Goal: Complete application form

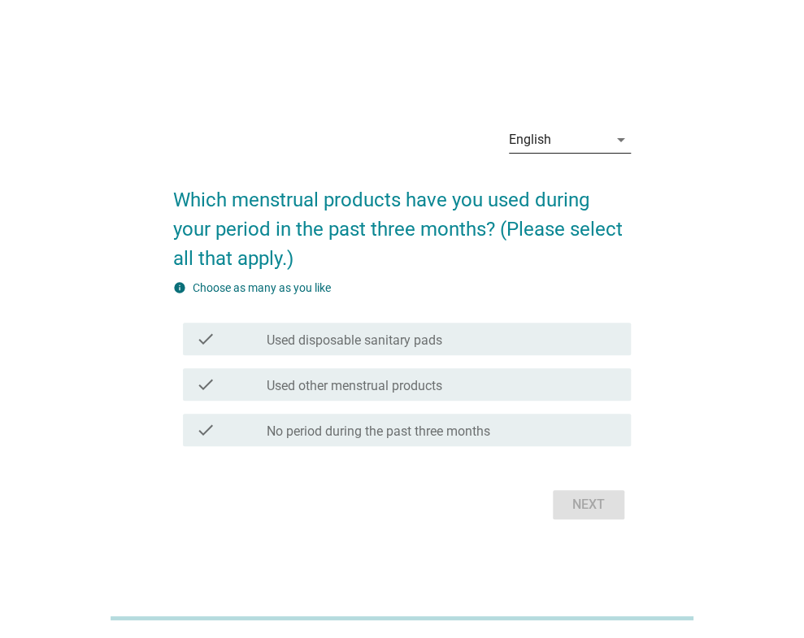
click at [619, 137] on icon "arrow_drop_down" at bounding box center [621, 140] width 20 height 20
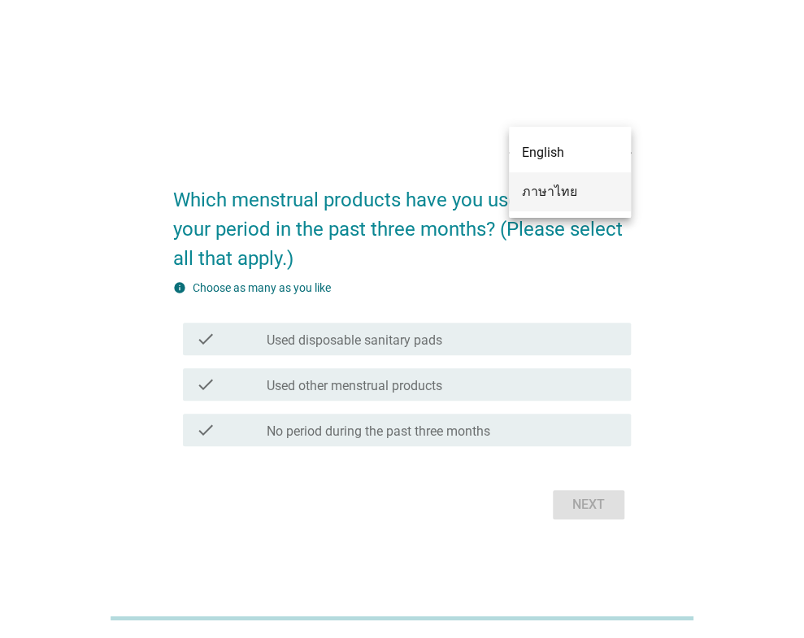
click at [550, 189] on div "ภาษาไทย" at bounding box center [570, 192] width 96 height 20
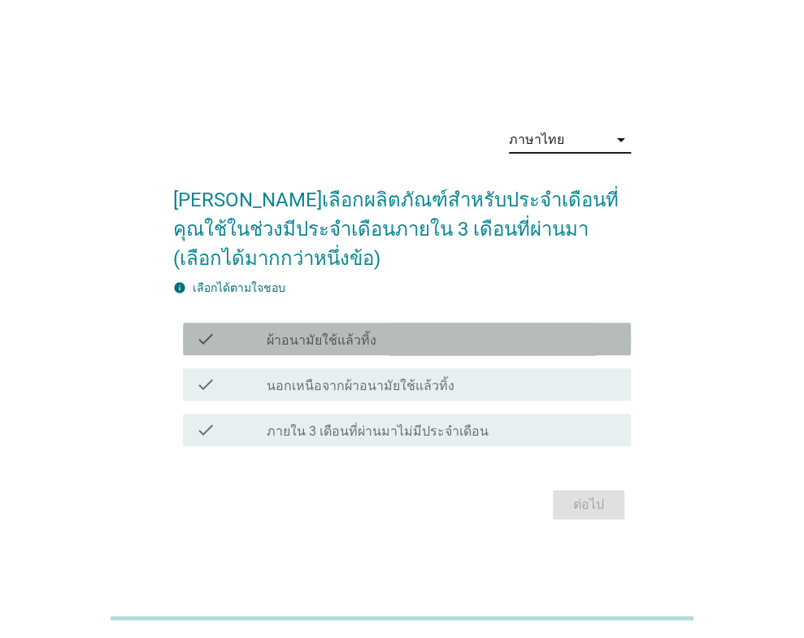
click at [483, 347] on div "check_box_outline_blank ผ้าอนามัยใช้แล้วทิ้ง" at bounding box center [442, 339] width 352 height 20
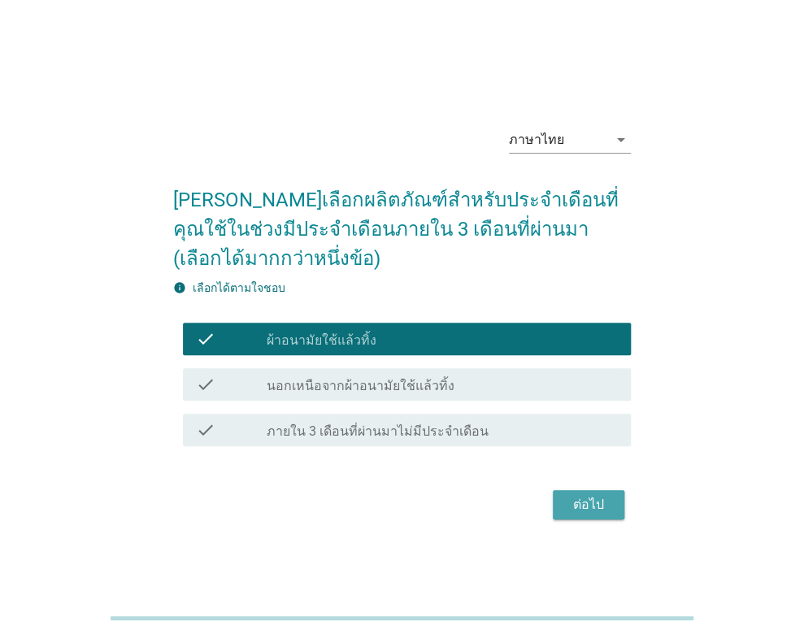
click at [581, 506] on div "ต่อไป" at bounding box center [589, 505] width 46 height 20
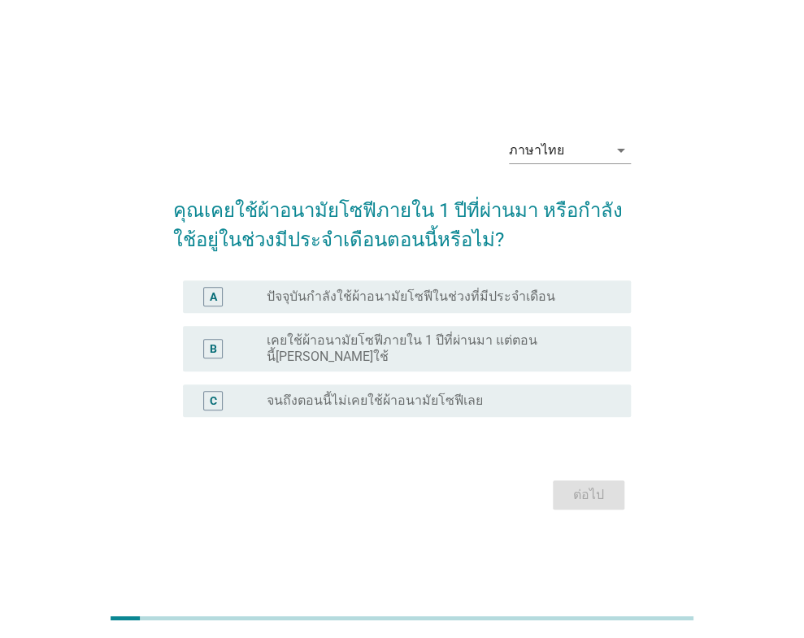
click at [507, 304] on label "ปัจจุบันกำลังใช้ผ้าอนามัยโซฟีในช่วงที่มีประจำเดือน" at bounding box center [410, 297] width 289 height 16
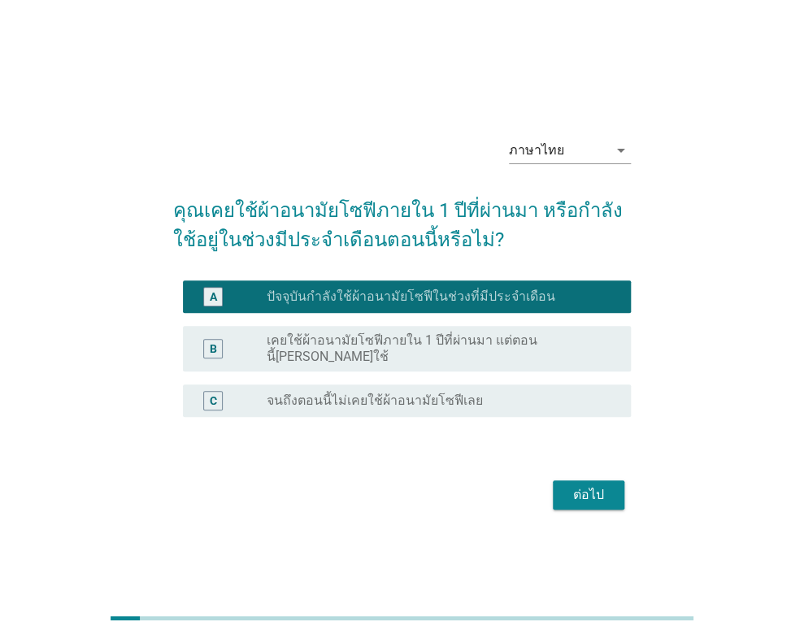
click at [589, 491] on div "ต่อไป" at bounding box center [589, 495] width 46 height 20
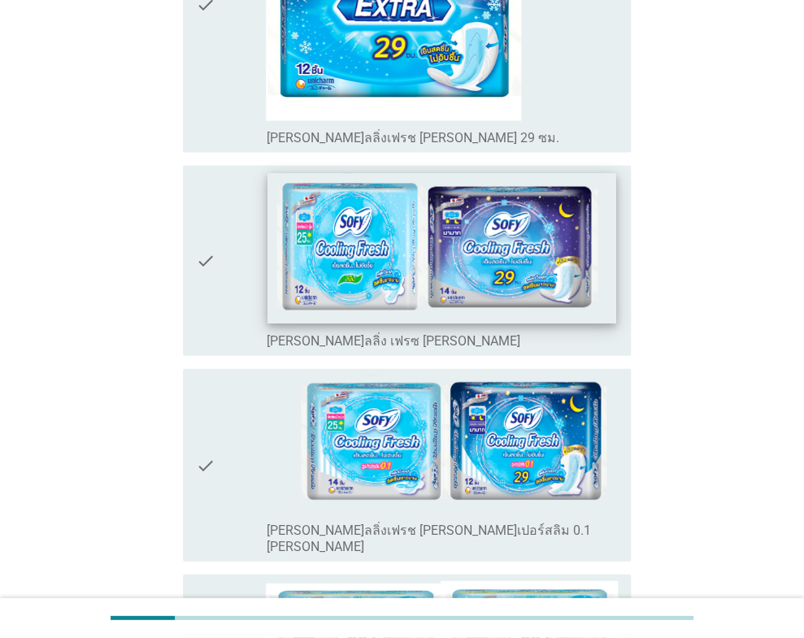
scroll to position [732, 0]
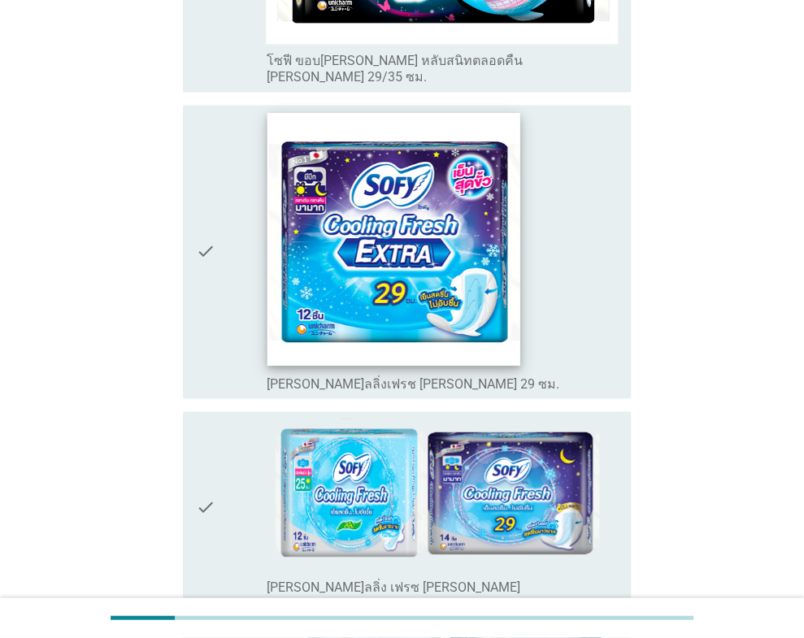
click at [472, 260] on img at bounding box center [393, 238] width 253 height 253
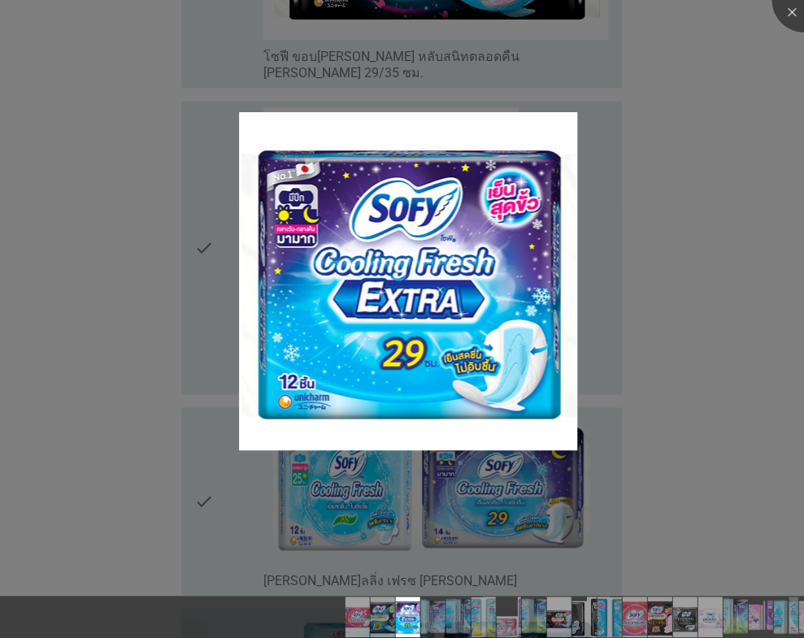
click at [608, 378] on div at bounding box center [402, 319] width 804 height 638
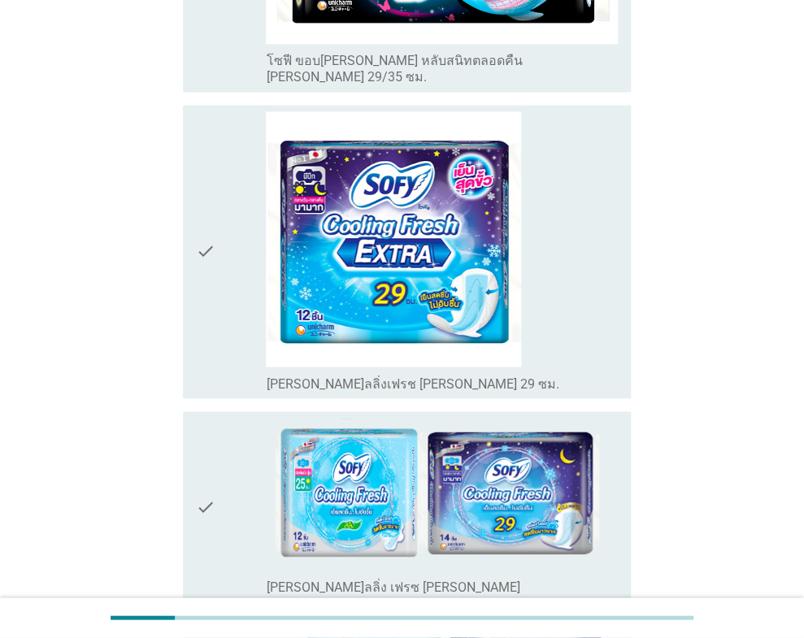
click at [205, 210] on icon "check" at bounding box center [206, 251] width 20 height 281
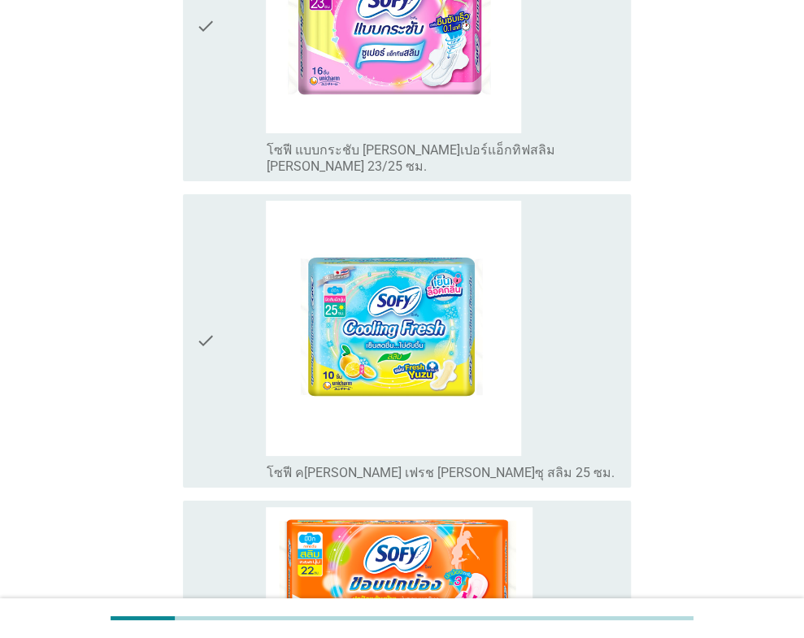
scroll to position [5835, 0]
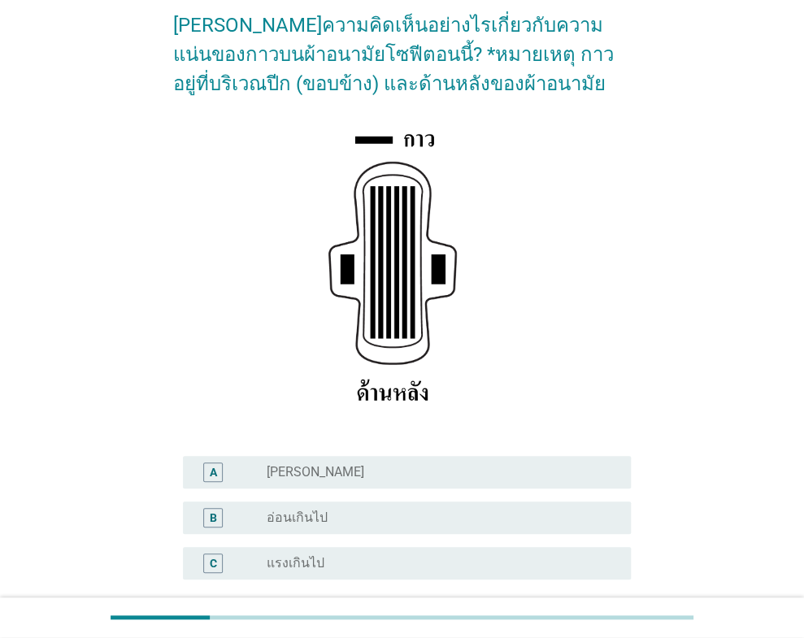
scroll to position [163, 0]
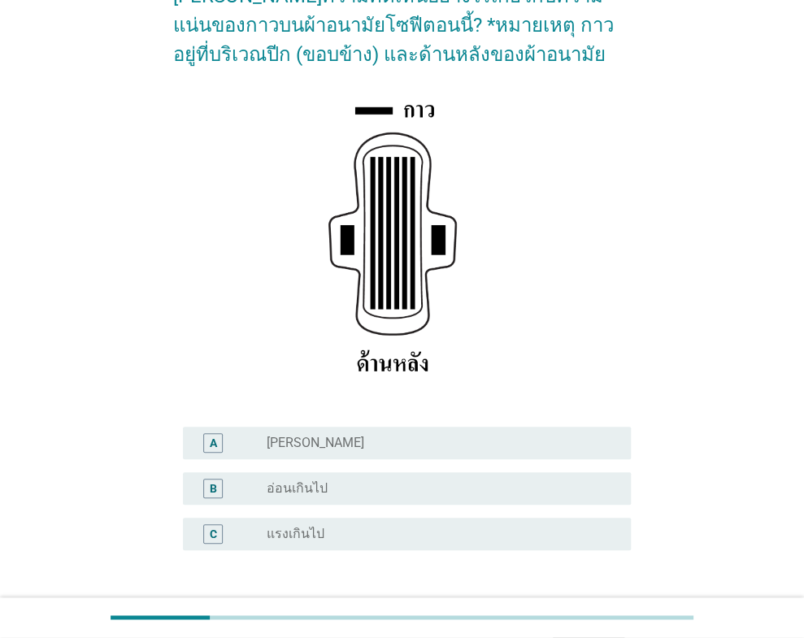
click at [459, 446] on div "radio_button_unchecked [PERSON_NAME]" at bounding box center [435, 443] width 339 height 16
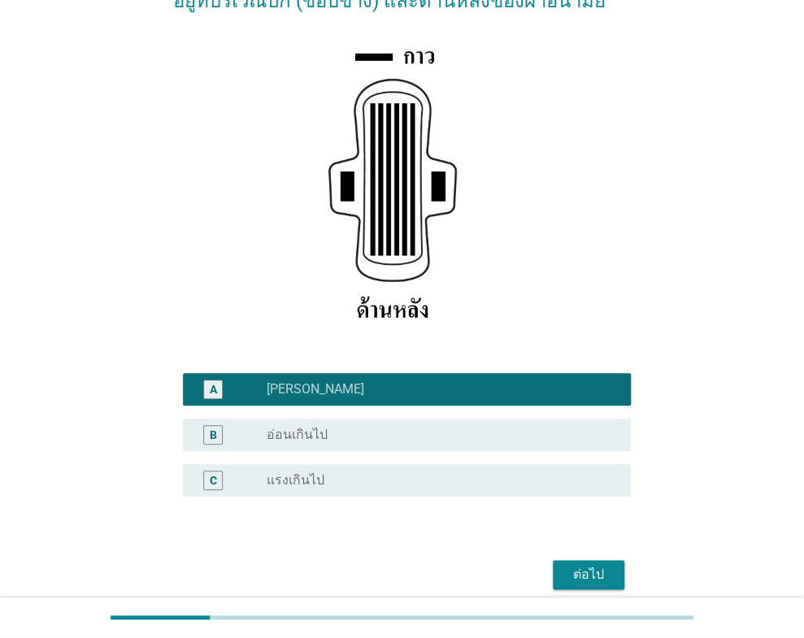
scroll to position [284, 0]
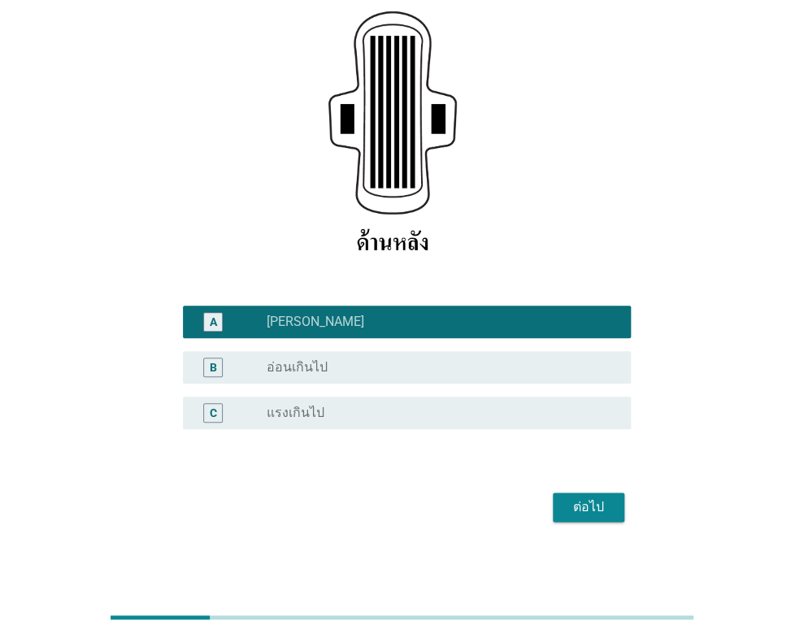
click at [620, 522] on div "ต่อไป" at bounding box center [402, 507] width 458 height 39
click at [598, 517] on button "ต่อไป" at bounding box center [589, 507] width 72 height 29
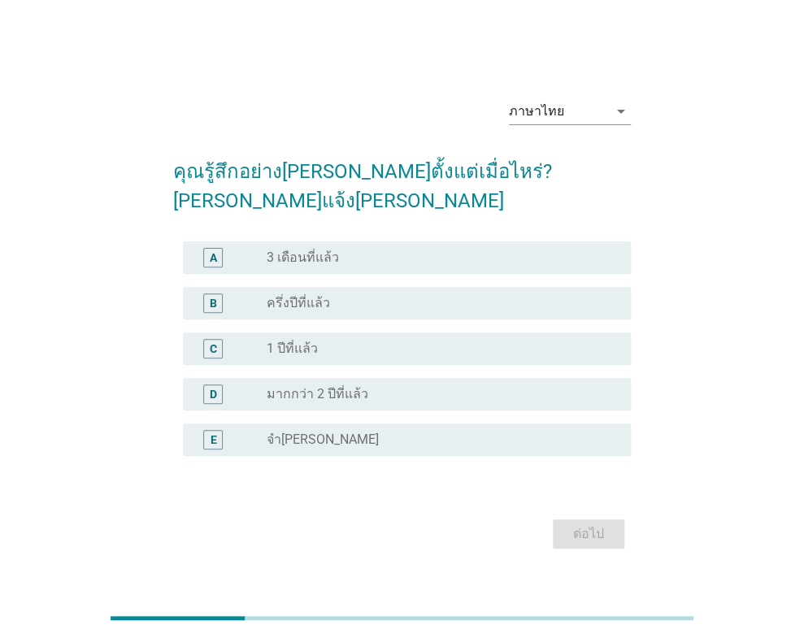
click at [368, 241] on div "A radio_button_unchecked 3 เดือนที่แล้ว" at bounding box center [407, 257] width 448 height 33
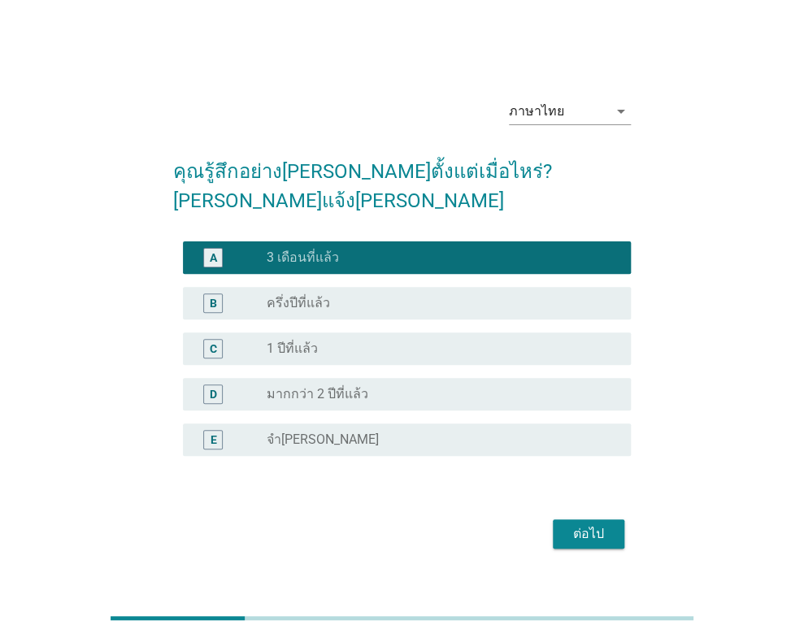
click at [575, 524] on div "ต่อไป" at bounding box center [589, 534] width 46 height 20
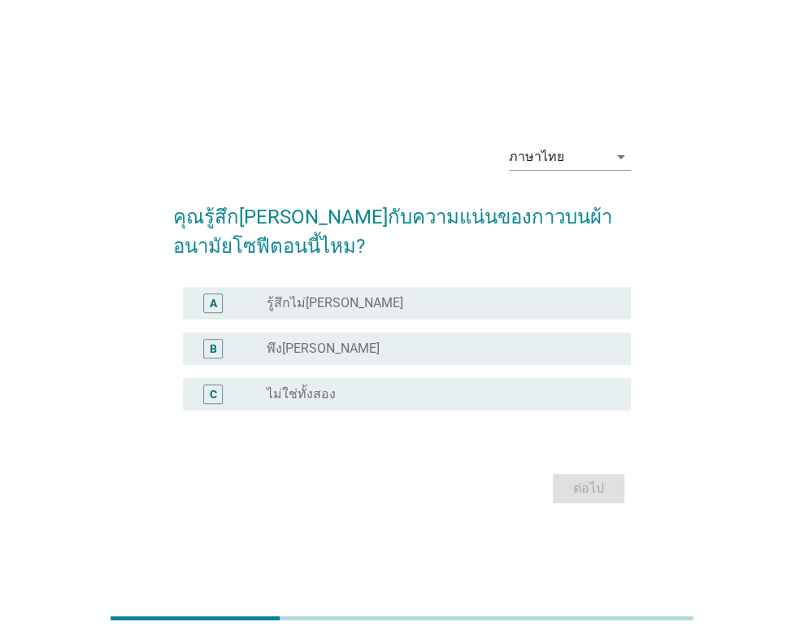
click at [337, 345] on div "radio_button_unchecked พึง[PERSON_NAME]" at bounding box center [435, 349] width 339 height 16
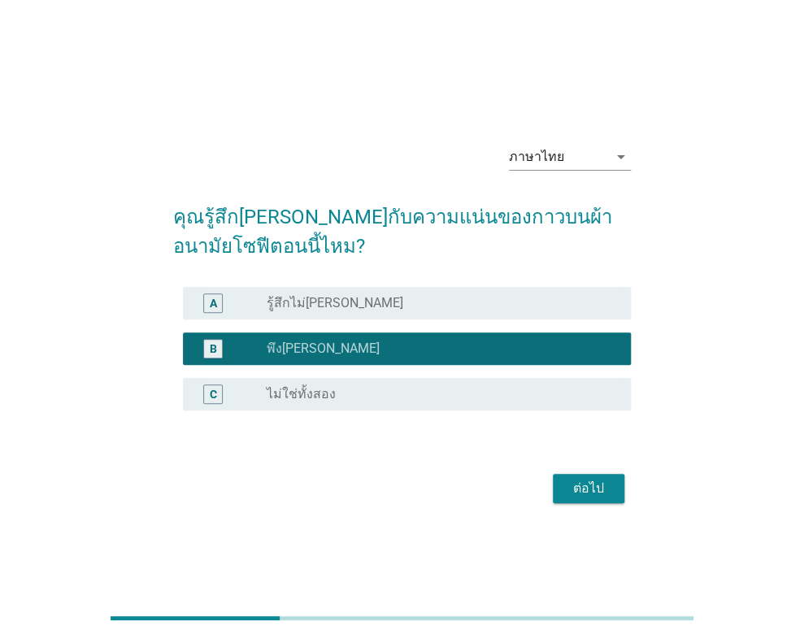
click at [563, 496] on button "ต่อไป" at bounding box center [589, 488] width 72 height 29
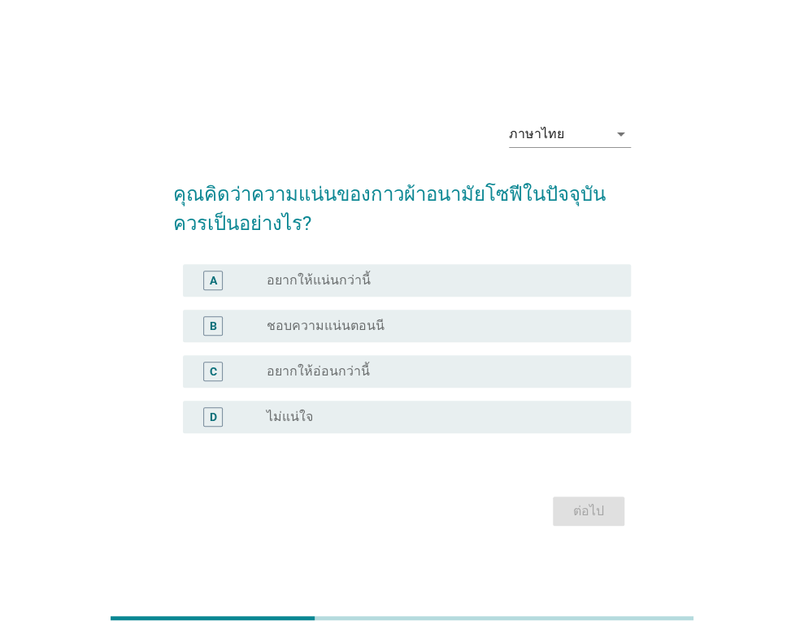
click at [374, 326] on div "radio_button_unchecked ชอบความแน่นตอนนี" at bounding box center [435, 326] width 339 height 16
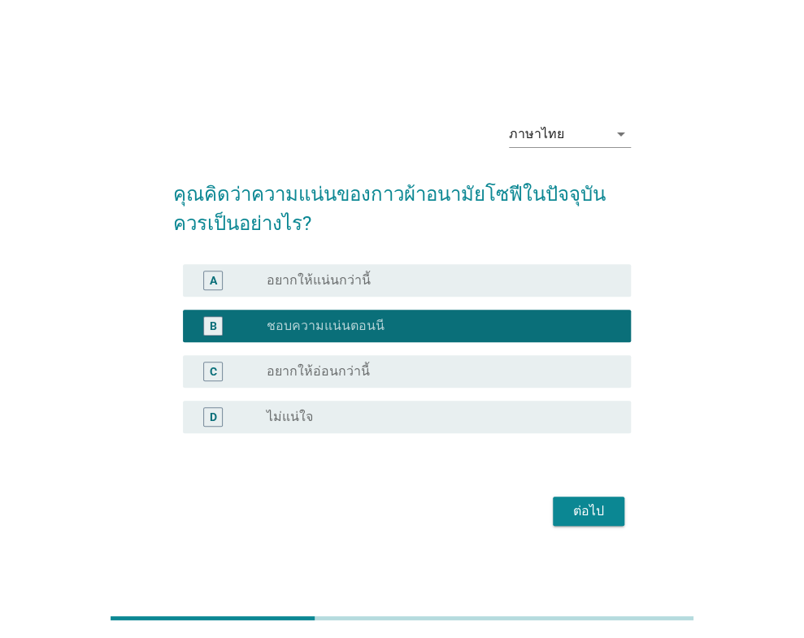
click at [578, 515] on div "ต่อไป" at bounding box center [589, 512] width 46 height 20
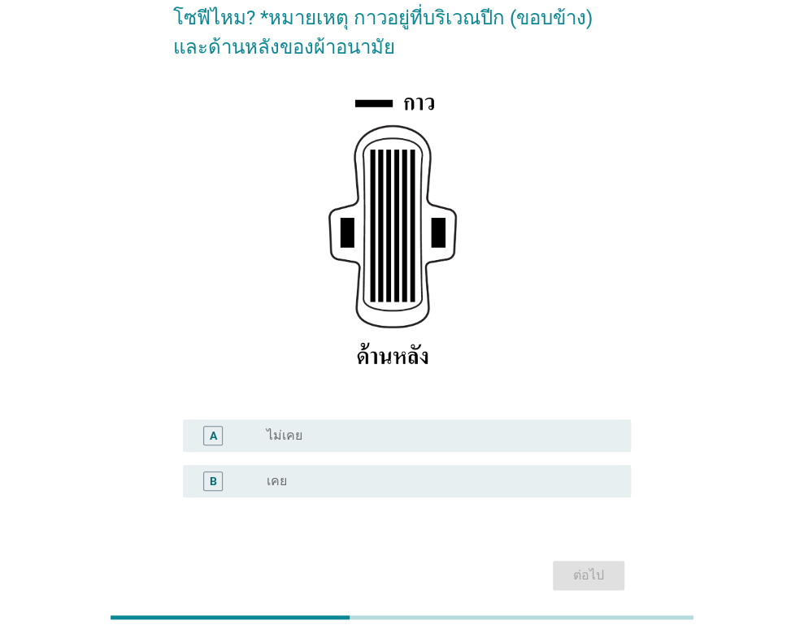
scroll to position [237, 0]
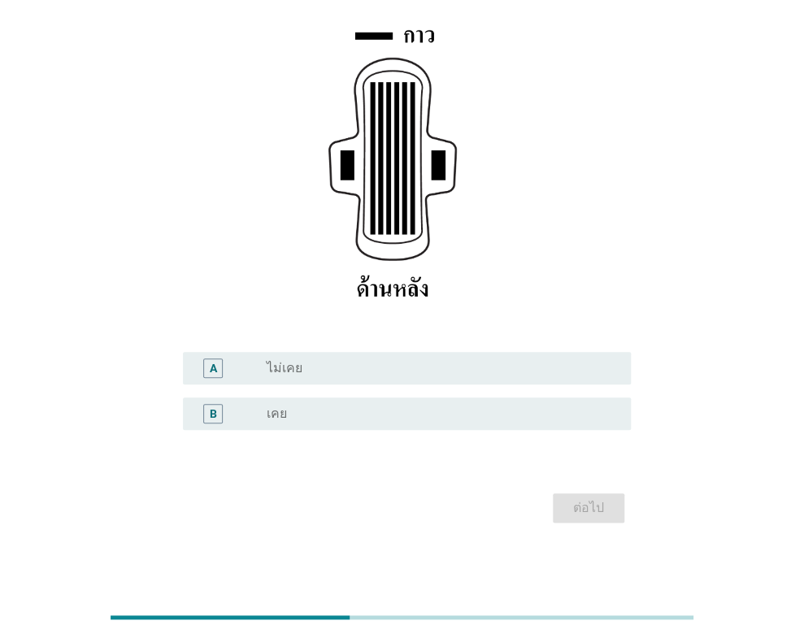
click at [398, 406] on div "radio_button_unchecked เคย" at bounding box center [435, 414] width 339 height 16
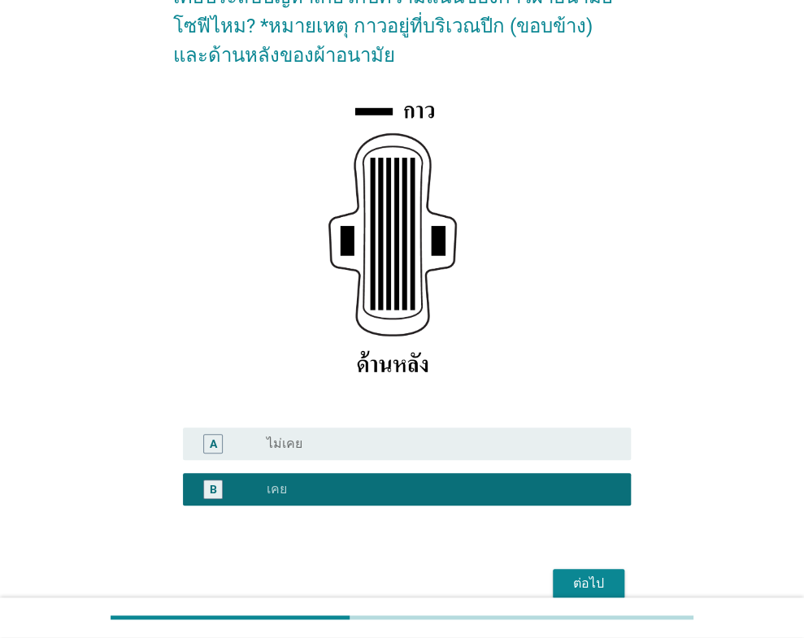
scroll to position [163, 0]
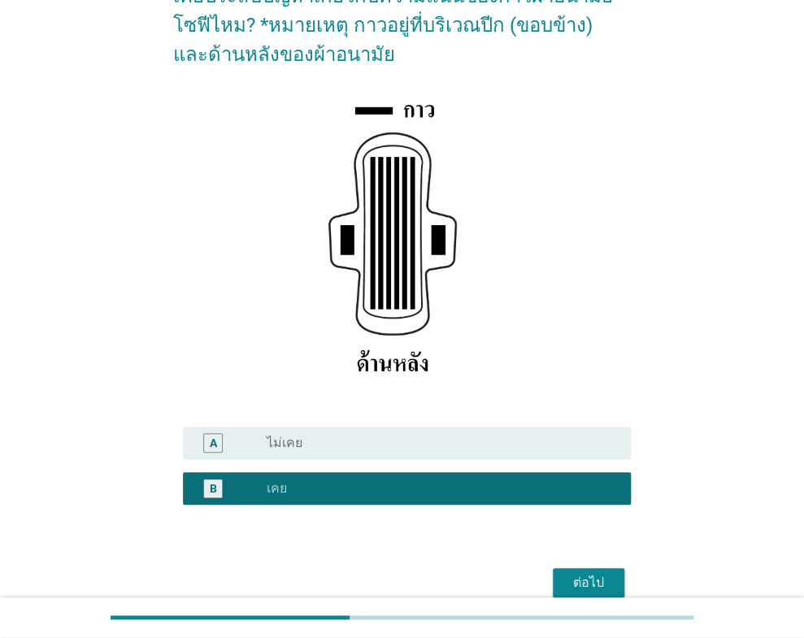
click at [568, 585] on div "ต่อไป" at bounding box center [589, 583] width 46 height 20
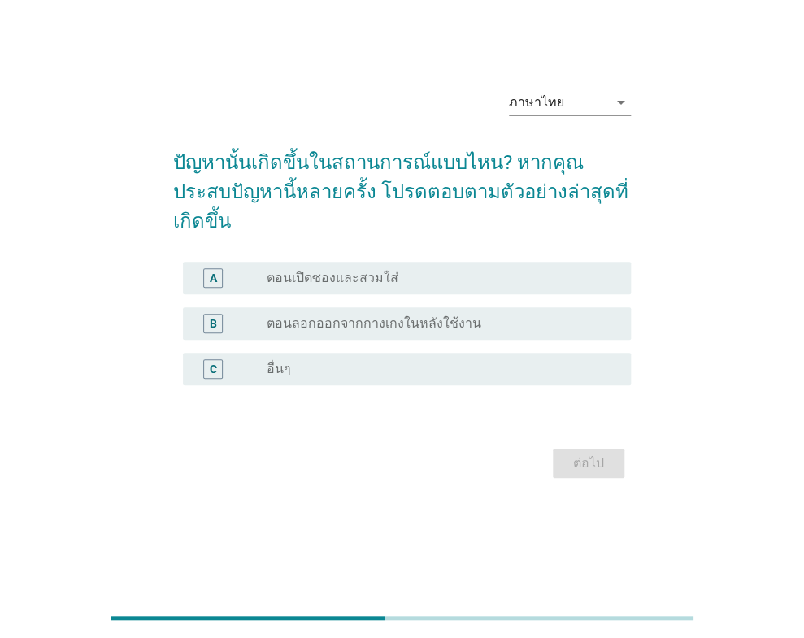
scroll to position [0, 0]
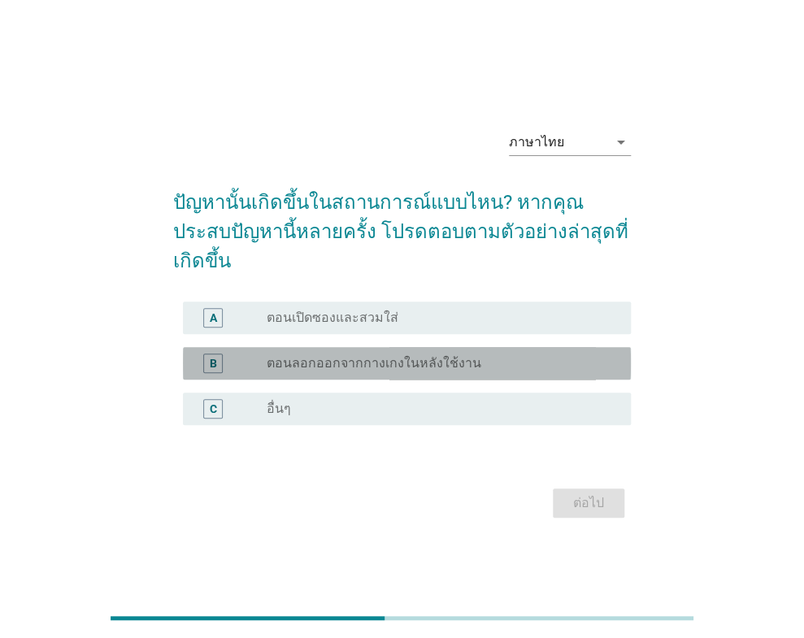
click at [415, 355] on label "ตอนลอกออกจากกางเกงในหลังใช้งาน" at bounding box center [373, 363] width 215 height 16
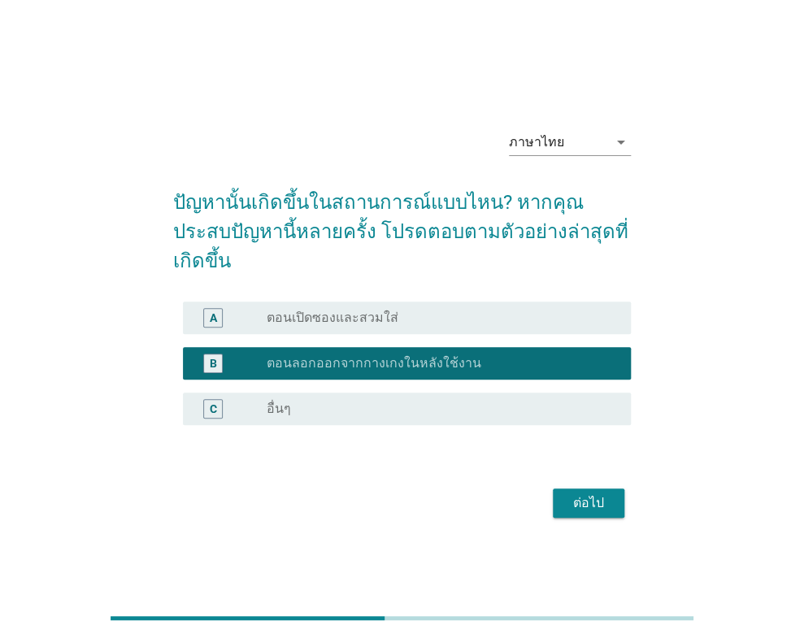
click at [620, 525] on div "ภาษาไทย arrow_drop_down ปัญหานั้นเกิดขึ้นในสถานการณ์แบบไหน? หากคุณประสบปัญหานี้…" at bounding box center [402, 320] width 765 height 472
click at [607, 507] on div "ภาษาไทย arrow_drop_down ปัญหานั้นเกิดขึ้นในสถานการณ์แบบไหน? หากคุณประสบปัญหานี้…" at bounding box center [402, 319] width 484 height 433
click at [594, 497] on div "ต่อไป" at bounding box center [589, 504] width 46 height 20
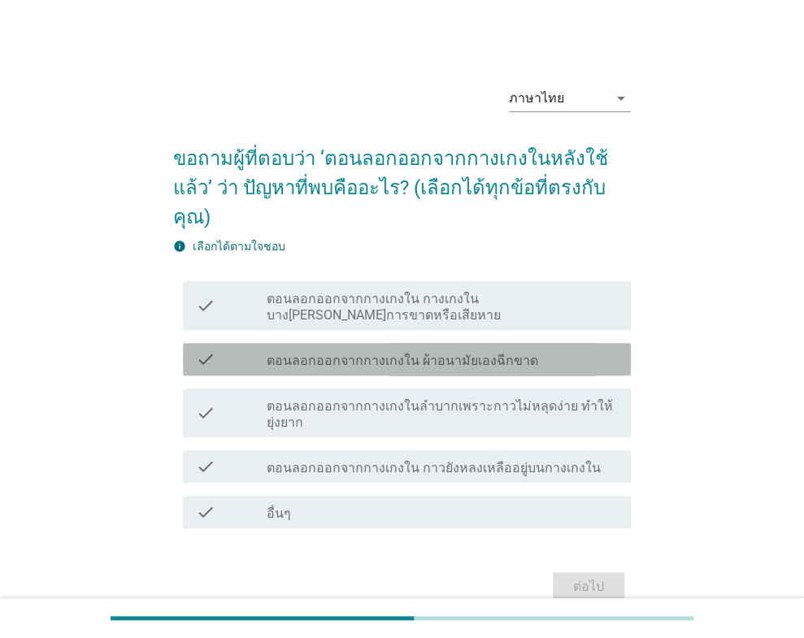
click at [388, 343] on div "check check_box_outline_blank ตอนลอกออกจากกางเกงใน ผ้าอนามัยเองฉีกขาด" at bounding box center [407, 359] width 448 height 33
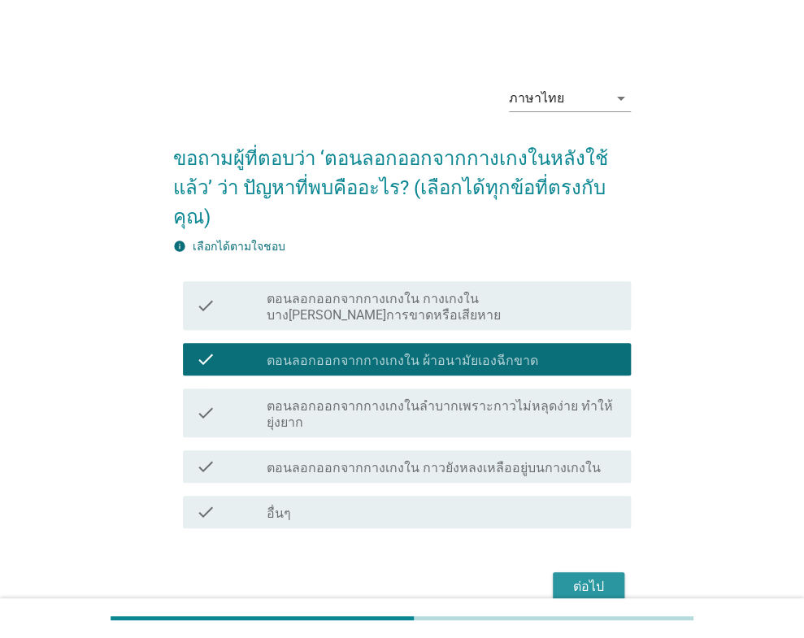
click at [572, 577] on div "ต่อไป" at bounding box center [589, 587] width 46 height 20
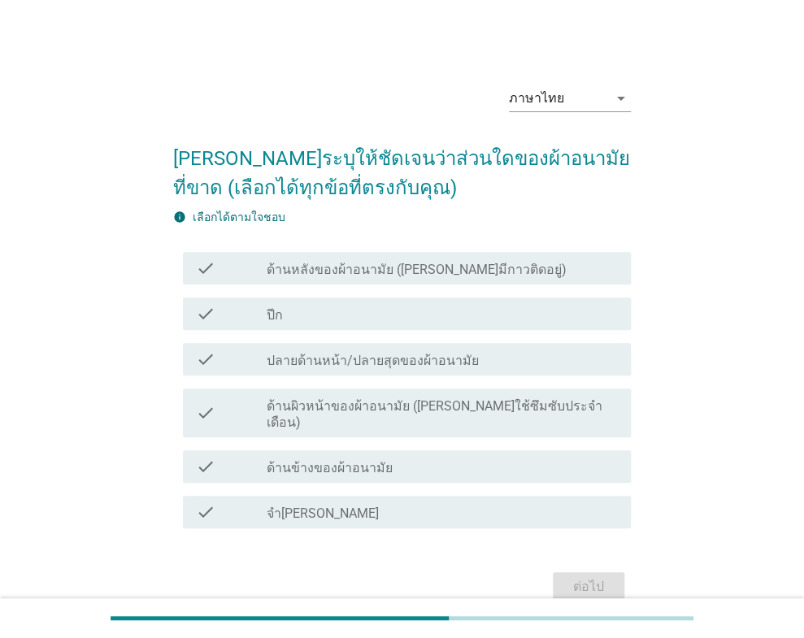
click at [372, 274] on label "ด้านหลังของผ้าอนามัย ([PERSON_NAME]มีกาวติดอยู่)" at bounding box center [416, 270] width 300 height 16
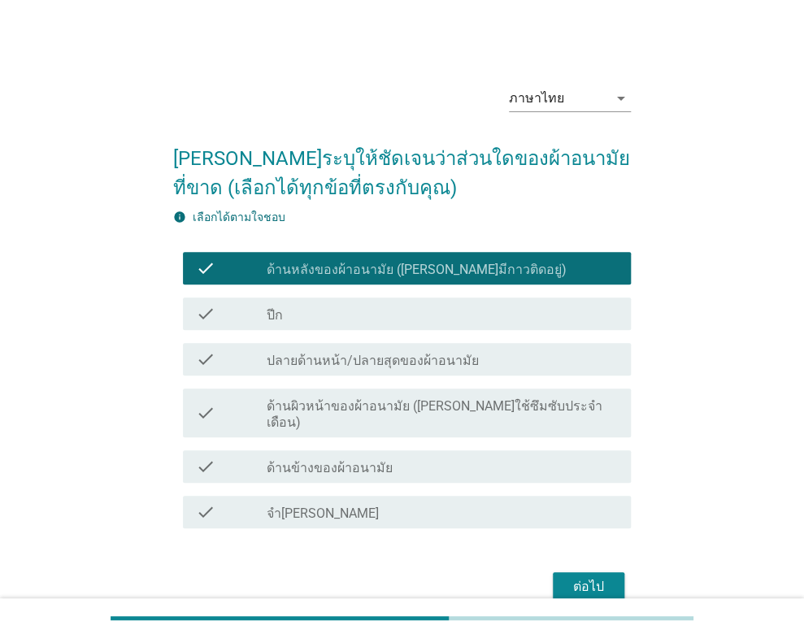
click at [586, 577] on div "ต่อไป" at bounding box center [589, 587] width 46 height 20
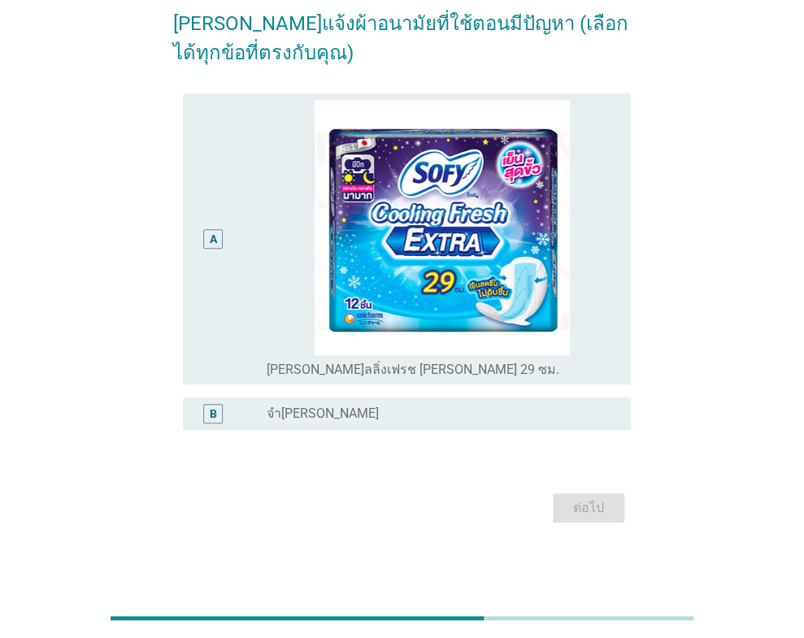
scroll to position [54, 0]
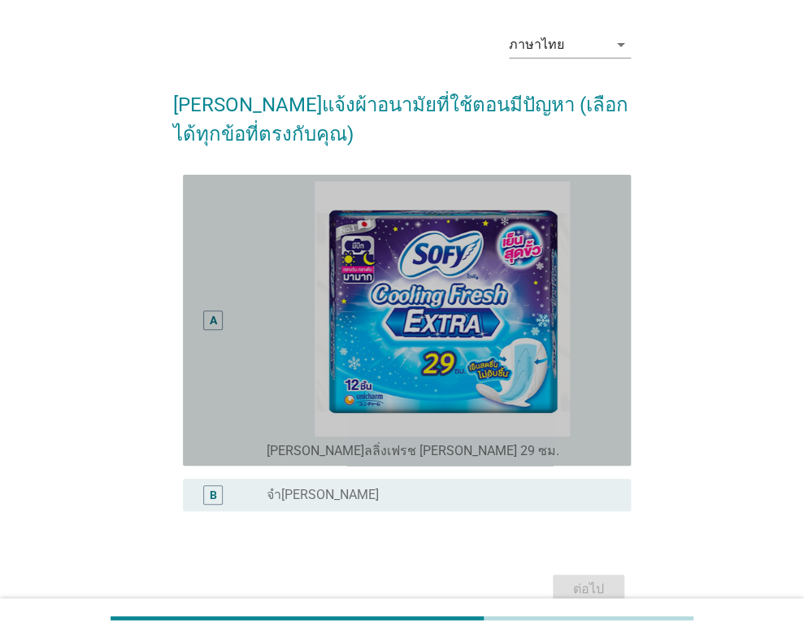
click at [235, 342] on div "A" at bounding box center [231, 320] width 71 height 278
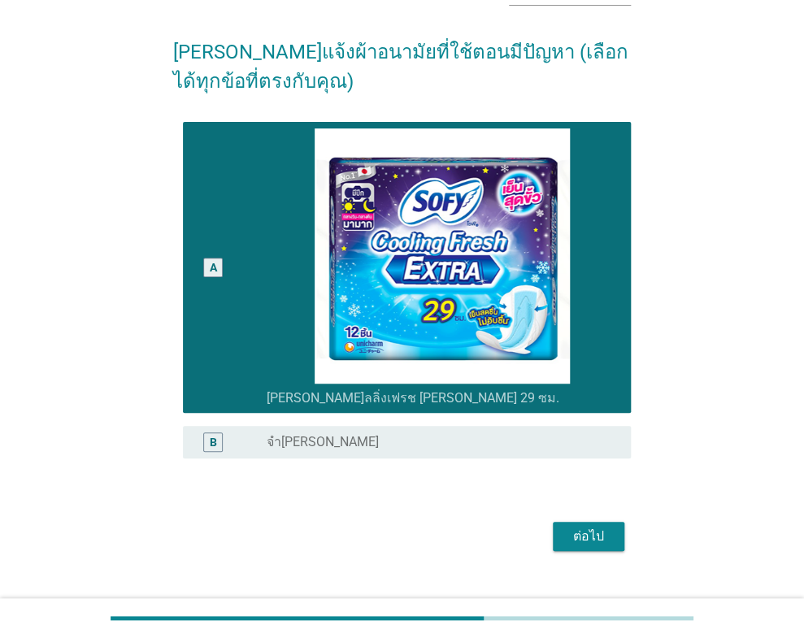
scroll to position [135, 0]
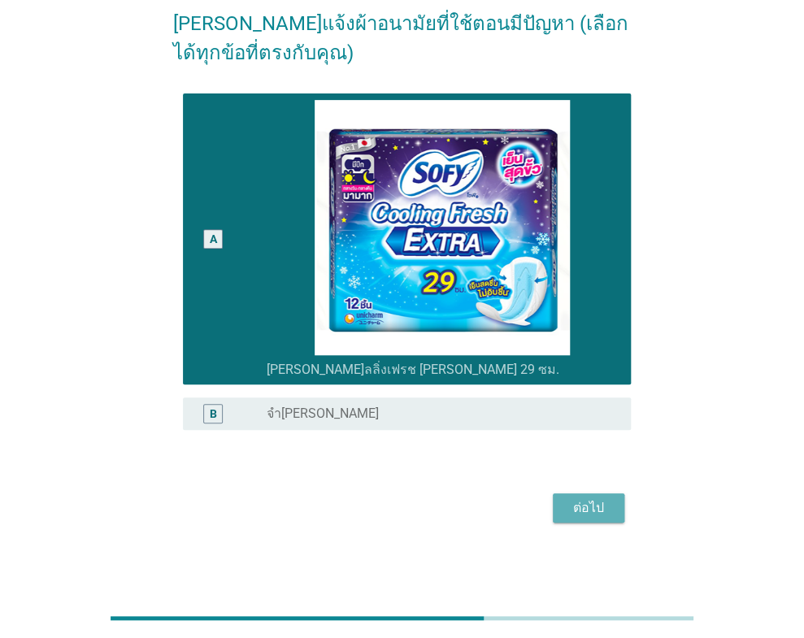
click at [568, 502] on div "ต่อไป" at bounding box center [589, 508] width 46 height 20
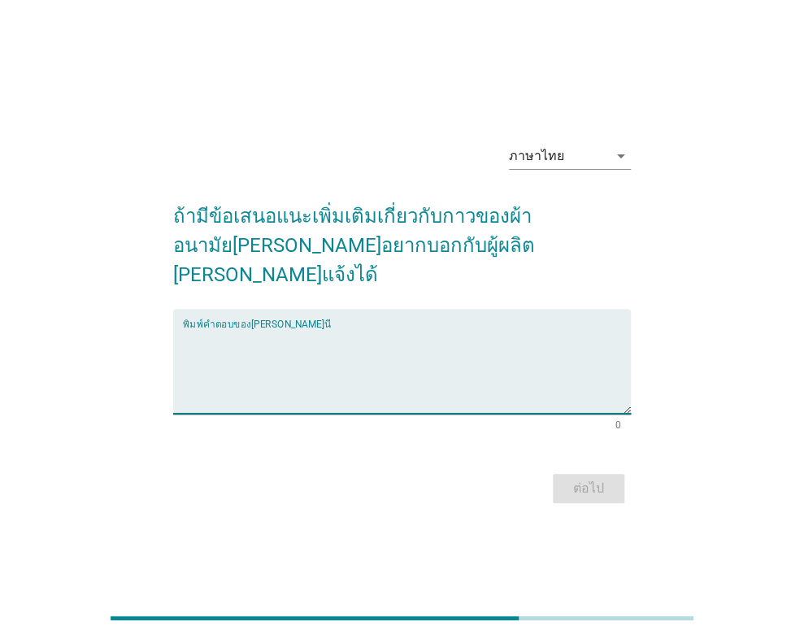
click at [410, 374] on textarea "พิมพ์คำตอบของคุณ ที่นี่" at bounding box center [407, 370] width 448 height 85
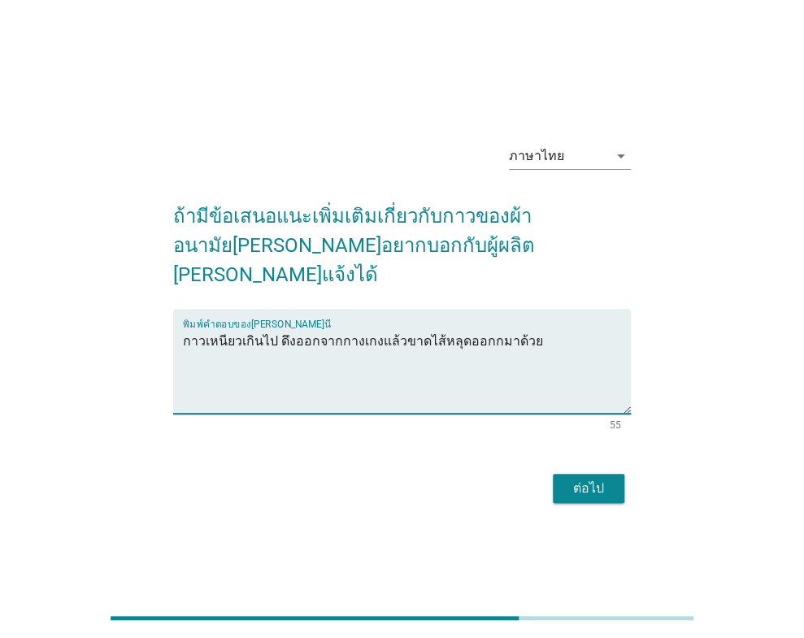
type textarea "กาวเหนียวเกินไป ดึงออกจากกางเกงแล้วขาดไส้หลุดออกกมาด้วย"
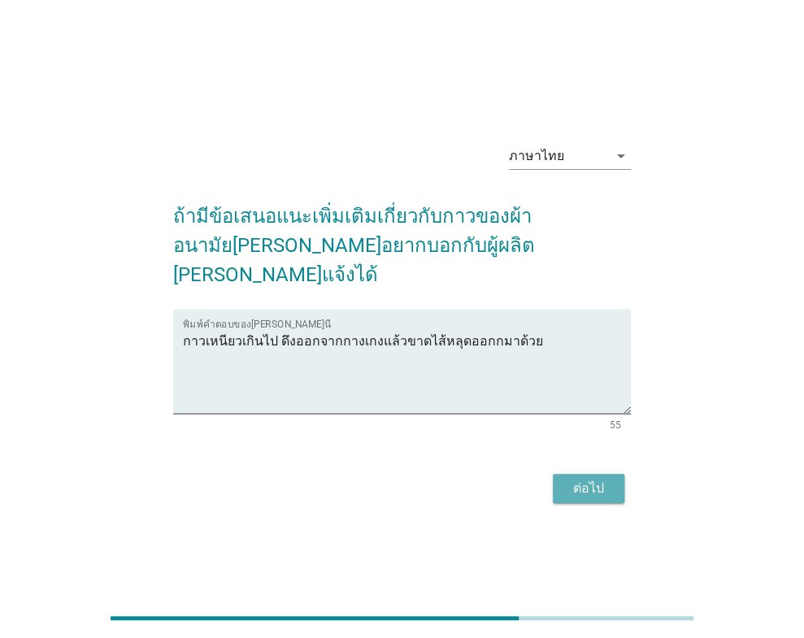
click at [587, 479] on div "ต่อไป" at bounding box center [589, 489] width 46 height 20
